Goal: Task Accomplishment & Management: Manage account settings

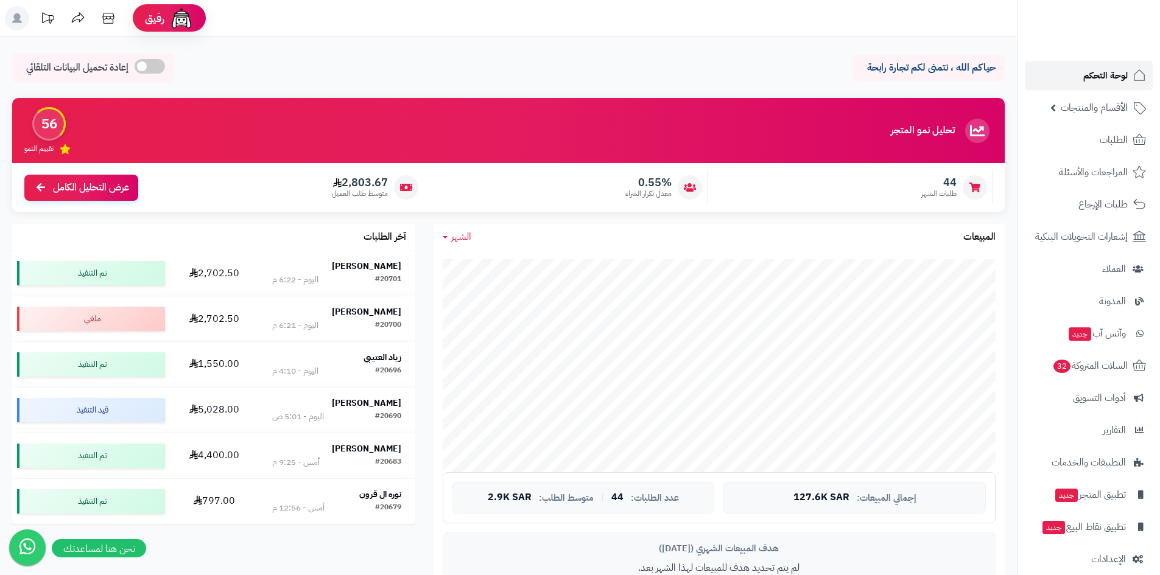
click at [1096, 81] on span "لوحة التحكم" at bounding box center [1105, 75] width 44 height 17
click at [357, 262] on strong "[PERSON_NAME]" at bounding box center [366, 265] width 69 height 13
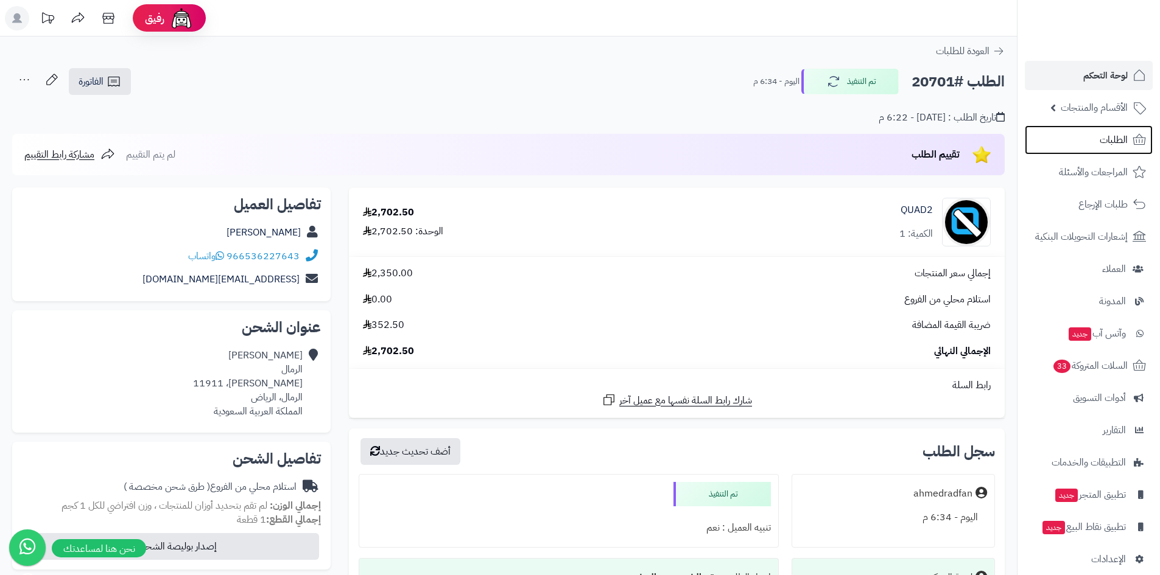
click at [1090, 147] on link "الطلبات" at bounding box center [1088, 139] width 128 height 29
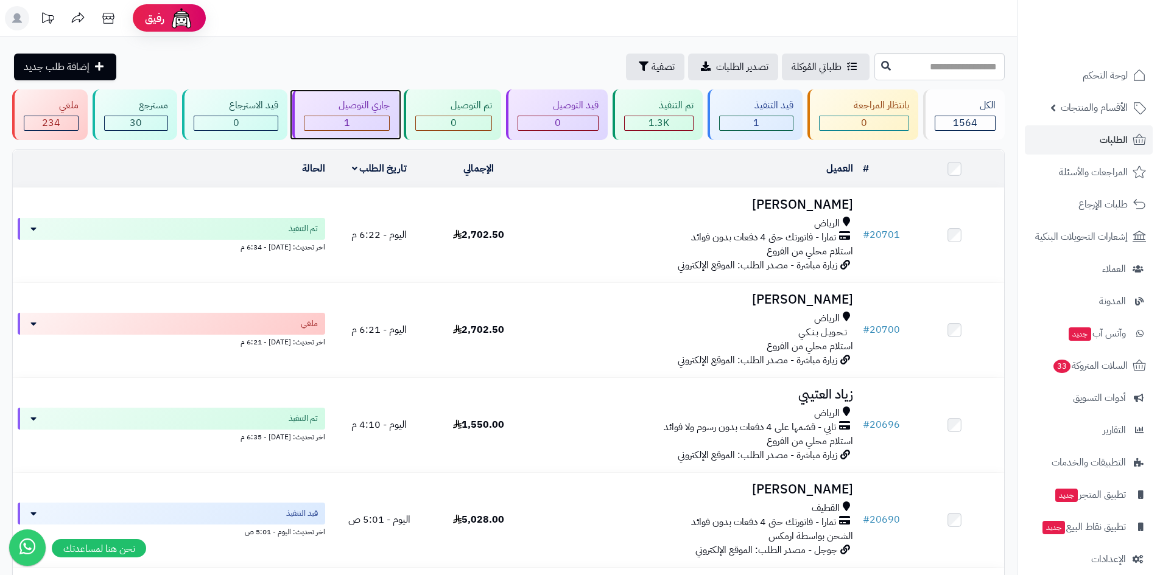
click at [366, 126] on div "1" at bounding box center [346, 123] width 85 height 14
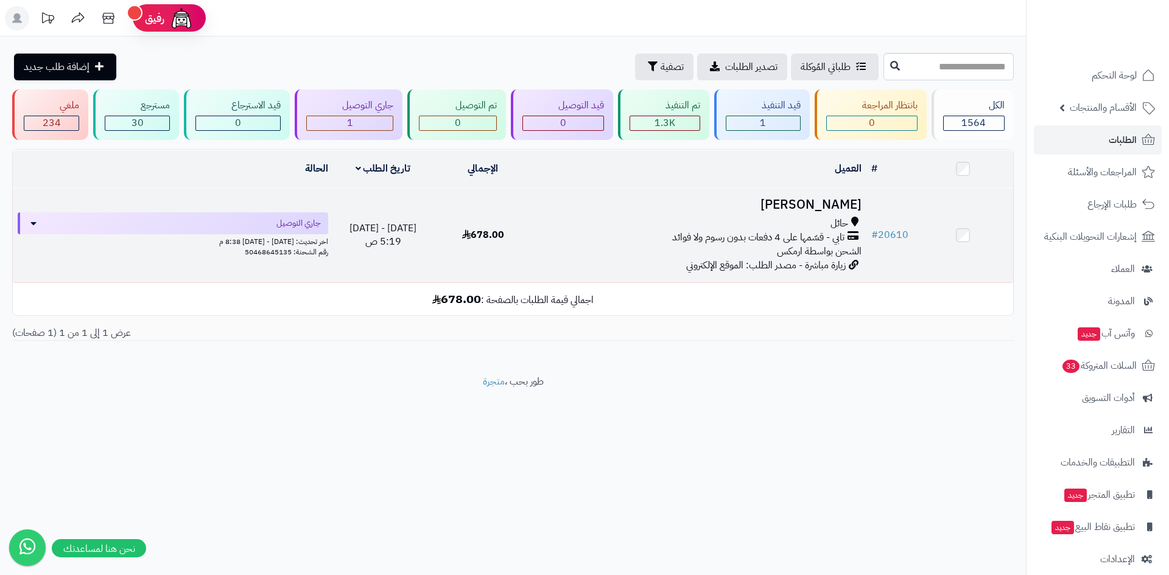
click at [793, 198] on h3 "Aljohrah Alfhid" at bounding box center [699, 205] width 323 height 14
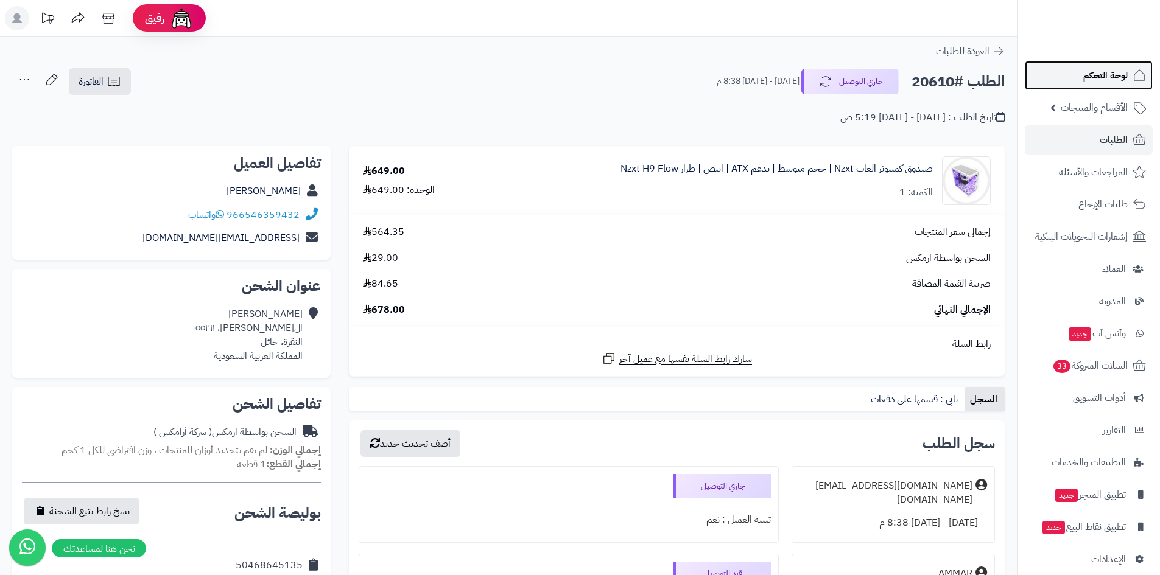
click at [1104, 77] on span "لوحة التحكم" at bounding box center [1105, 75] width 44 height 17
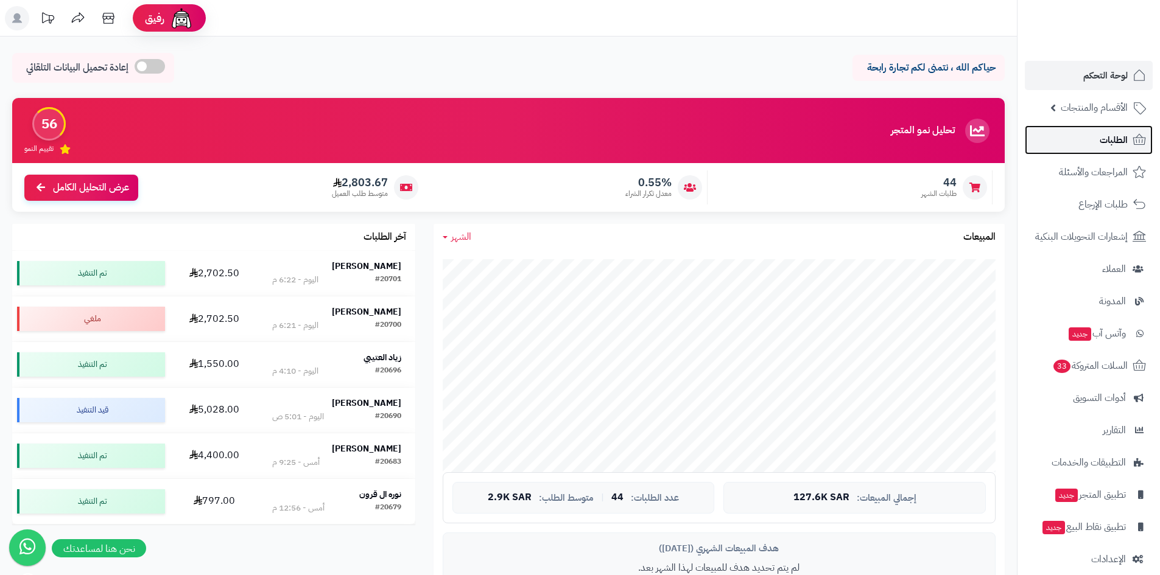
click at [1094, 145] on link "الطلبات" at bounding box center [1088, 139] width 128 height 29
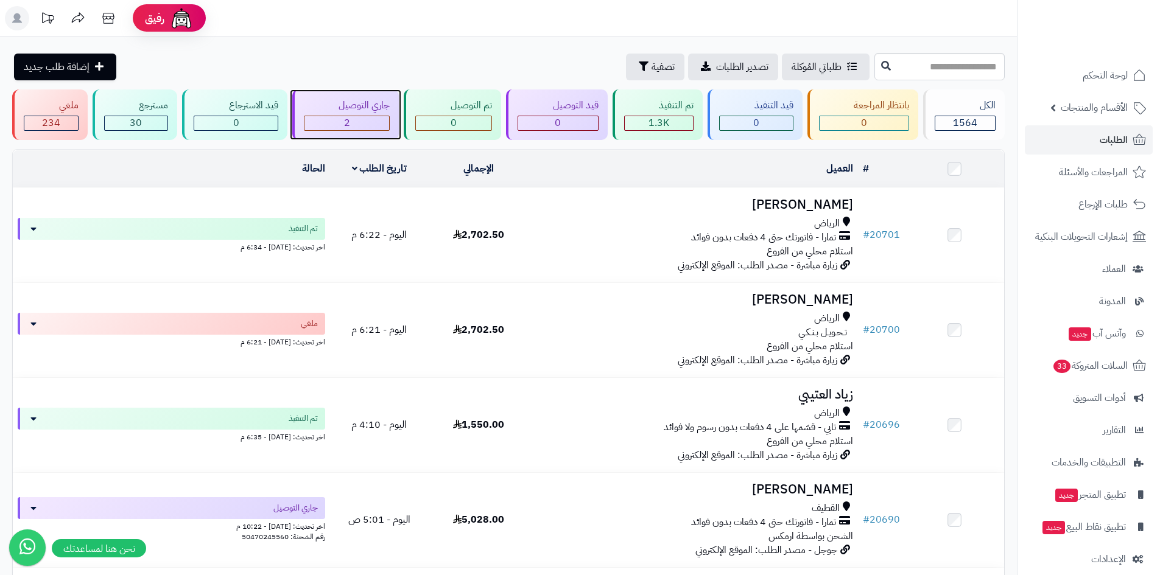
click at [359, 125] on div "2" at bounding box center [346, 123] width 85 height 14
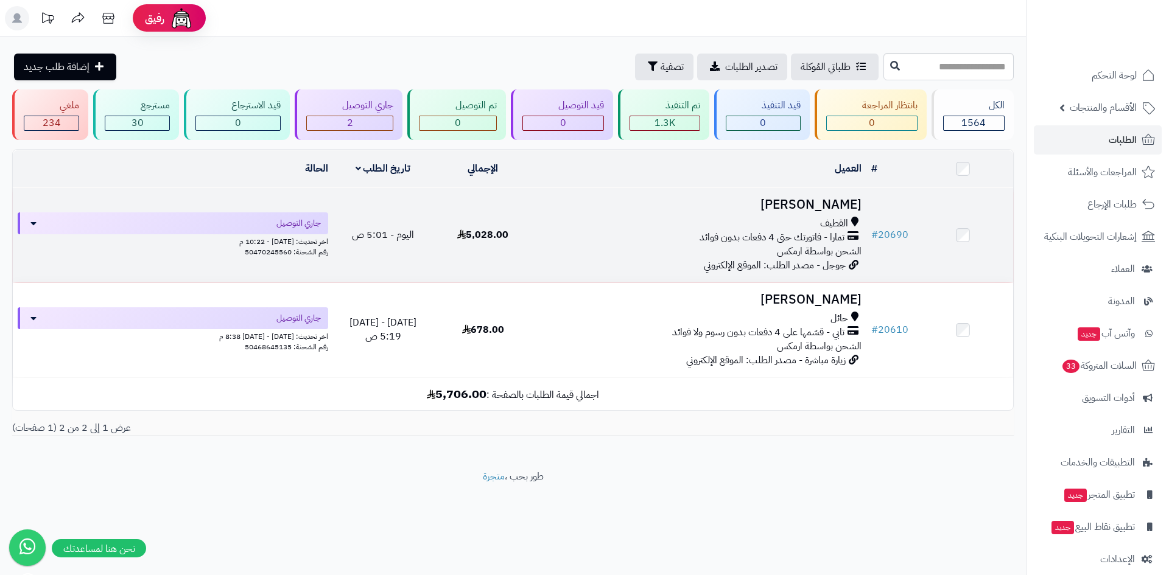
click at [826, 206] on h3 "[PERSON_NAME]" at bounding box center [699, 205] width 323 height 14
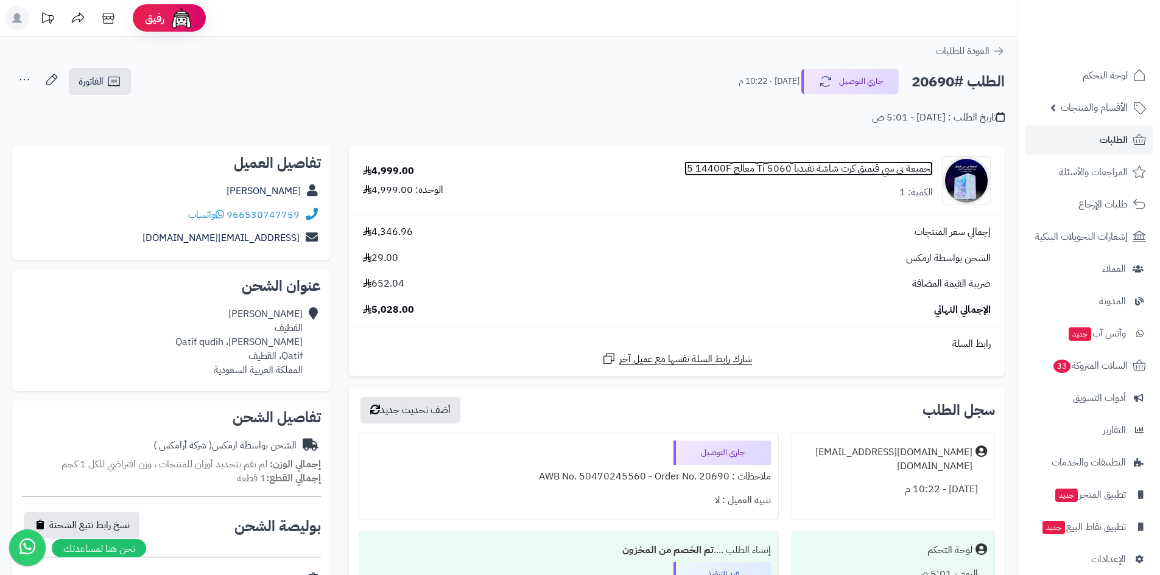
click at [889, 169] on link "تجميعة بي سي قيمنق كرت شاشة نفيديا 5060 Ti معالج i5 14400F" at bounding box center [808, 169] width 248 height 14
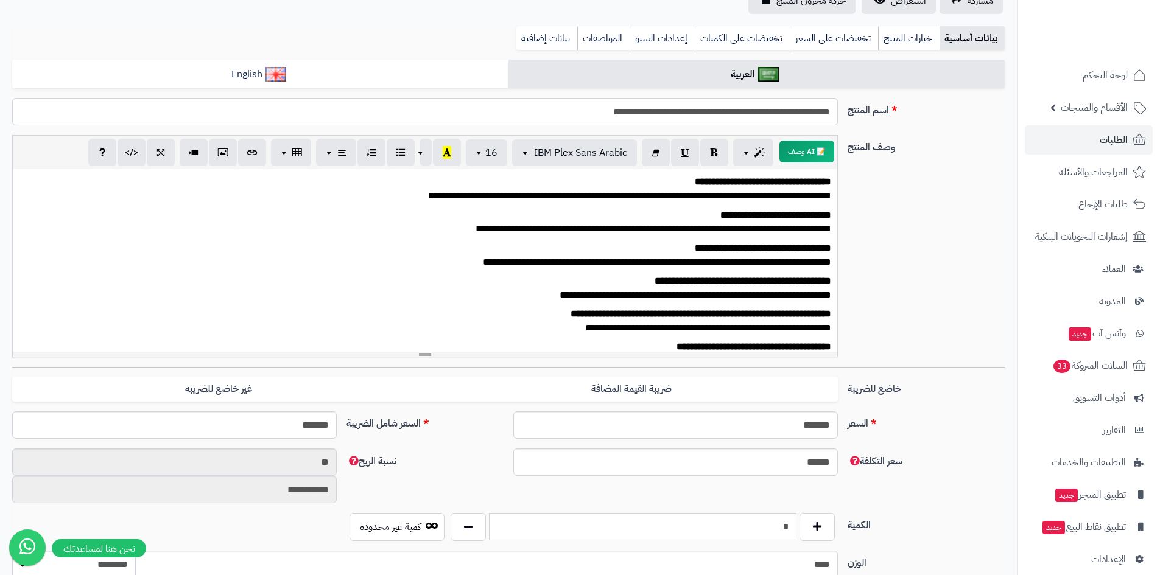
scroll to position [304, 0]
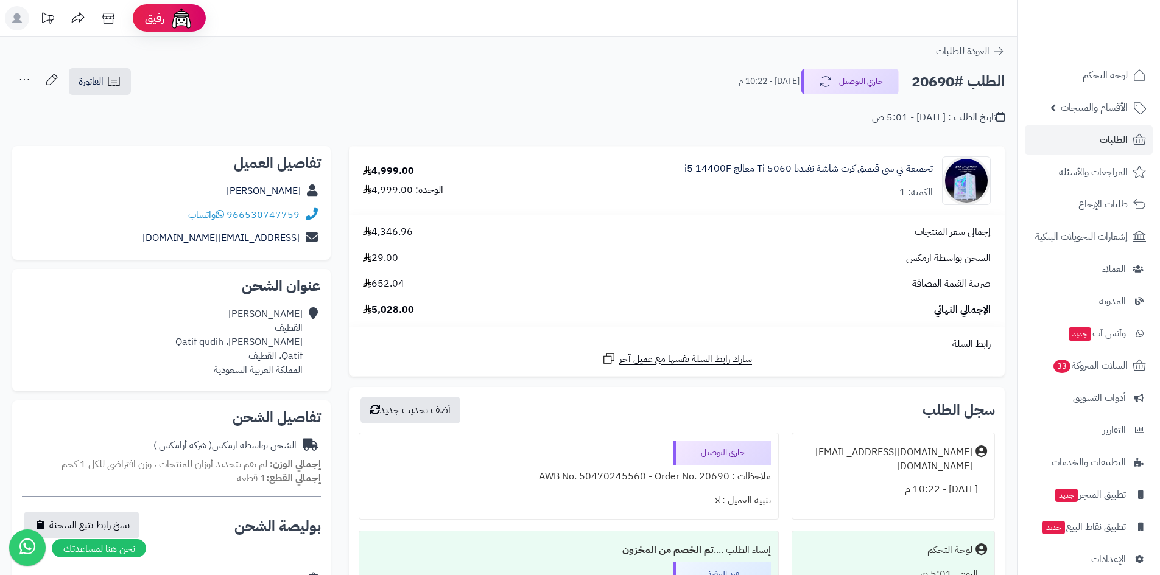
drag, startPoint x: 193, startPoint y: 198, endPoint x: 306, endPoint y: 198, distance: 113.2
click at [306, 198] on div "[PERSON_NAME]" at bounding box center [171, 192] width 299 height 24
click at [1054, 80] on link "لوحة التحكم" at bounding box center [1088, 75] width 128 height 29
